Goal: Task Accomplishment & Management: Use online tool/utility

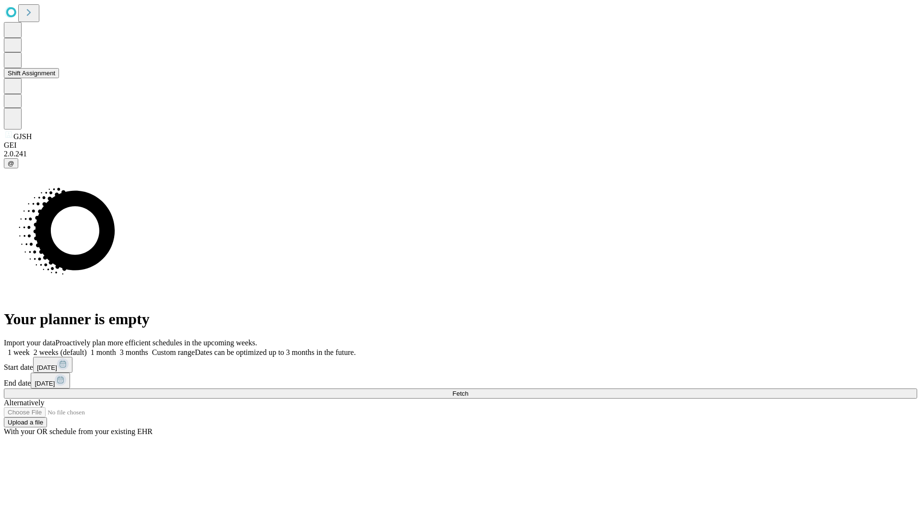
click at [59, 78] on button "Shift Assignment" at bounding box center [31, 73] width 55 height 10
